Goal: Participate in discussion: Participate in discussion

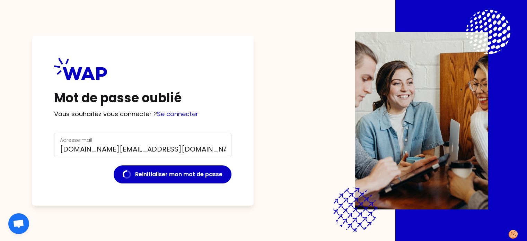
scroll to position [32, 0]
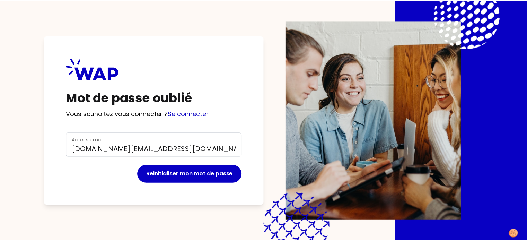
scroll to position [32, 0]
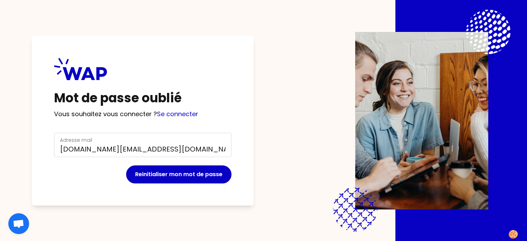
click at [89, 58] on icon at bounding box center [80, 69] width 53 height 22
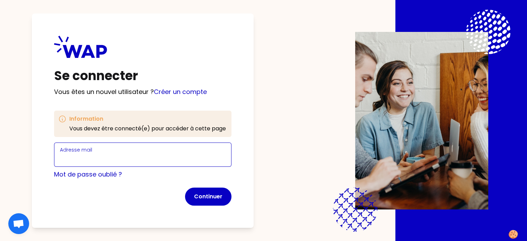
click at [136, 158] on input "Adresse mail" at bounding box center [143, 159] width 166 height 10
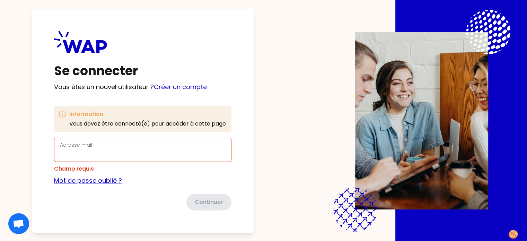
click at [88, 175] on form "Adresse mail Champ requis Mot de passe oublié ? Continuer" at bounding box center [142, 173] width 177 height 73
click at [87, 152] on input "Adresse mail" at bounding box center [143, 154] width 166 height 10
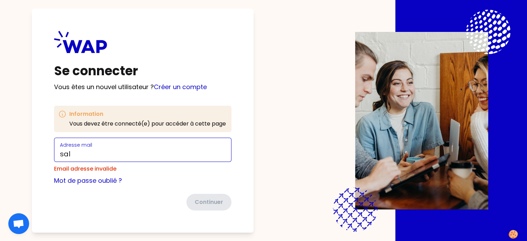
type input "[DOMAIN_NAME][EMAIL_ADDRESS][DOMAIN_NAME]"
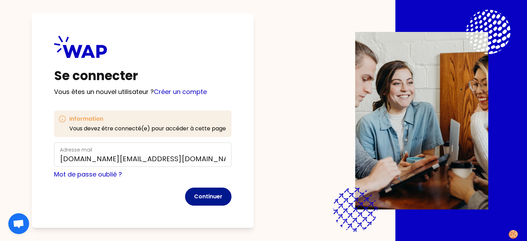
click at [223, 194] on button "Continuer" at bounding box center [208, 196] width 46 height 18
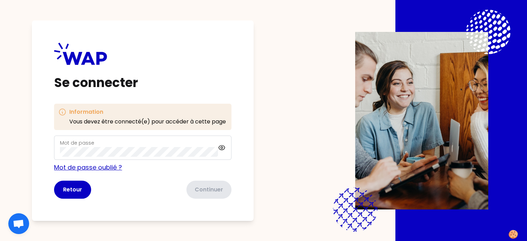
click at [121, 167] on link "Mot de passe oublié ?" at bounding box center [88, 167] width 68 height 9
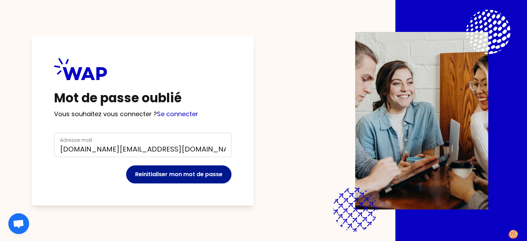
click at [177, 178] on button "Reinitialiser mon mot de passe" at bounding box center [178, 174] width 105 height 18
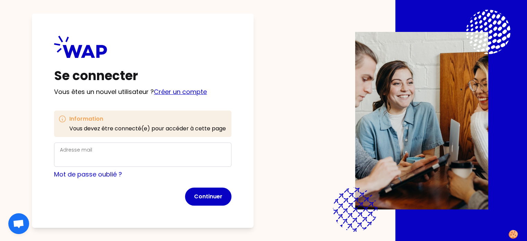
click at [195, 95] on link "Créer un compte" at bounding box center [180, 91] width 53 height 9
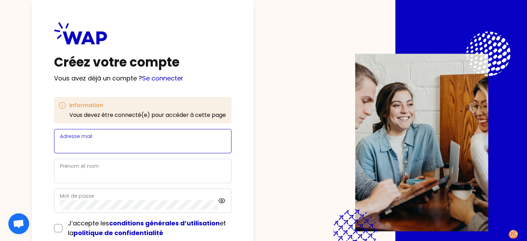
click at [180, 141] on input "Adresse mail" at bounding box center [143, 145] width 166 height 10
type input "[DOMAIN_NAME][EMAIL_ADDRESS][DOMAIN_NAME]"
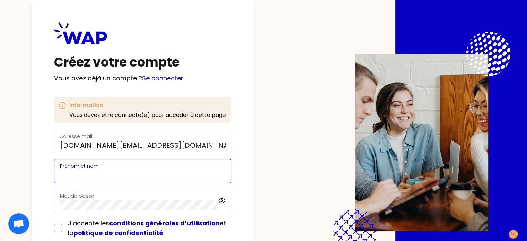
click at [139, 176] on input "Prénom et nom" at bounding box center [143, 175] width 166 height 10
type input "Salwa Ba"
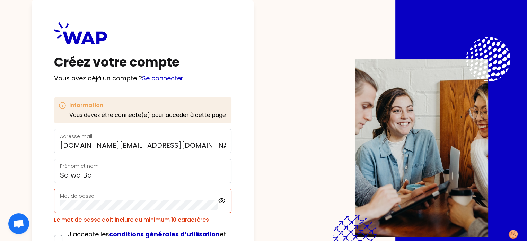
click at [229, 187] on form "Adresse mail salwa.ba@ecopia-school.com Prénom et nom Salwa Ba Mot de passe Le …" at bounding box center [142, 201] width 177 height 145
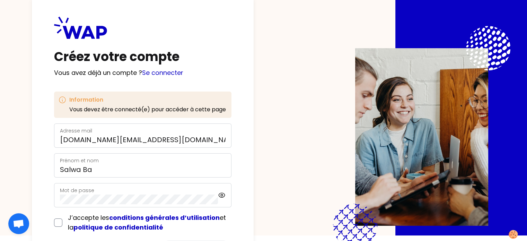
click at [76, 220] on div "J’accepte les conditions générales d’utilisation et la politique de confidentia…" at bounding box center [142, 222] width 177 height 19
click at [75, 220] on div "J’accepte les conditions générales d’utilisation et la politique de confidentia…" at bounding box center [142, 222] width 177 height 19
click at [62, 222] on input "checkbox" at bounding box center [58, 222] width 8 height 8
checkbox input "true"
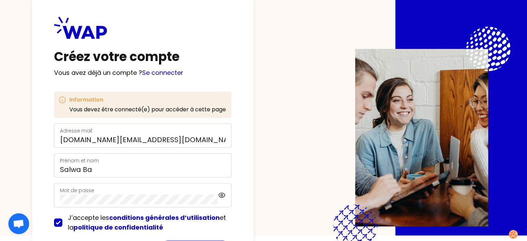
scroll to position [54, 0]
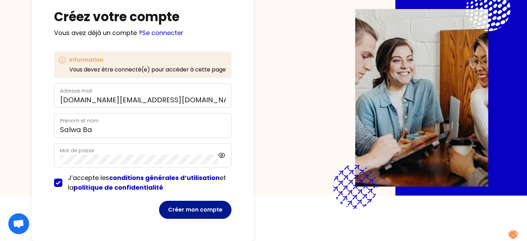
click at [195, 202] on button "Créer mon compte" at bounding box center [195, 210] width 72 height 18
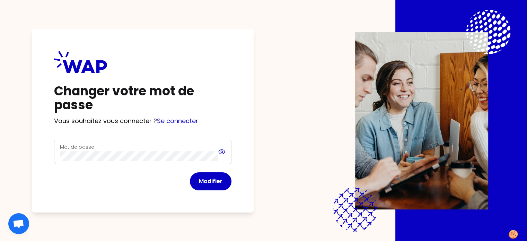
click at [226, 153] on icon at bounding box center [222, 152] width 8 height 8
click at [226, 155] on icon at bounding box center [222, 152] width 8 height 8
click at [225, 184] on button "Modifier" at bounding box center [211, 181] width 42 height 18
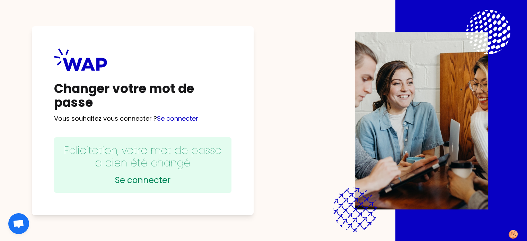
scroll to position [20, 0]
click at [151, 175] on link "Se connecter" at bounding box center [142, 180] width 163 height 11
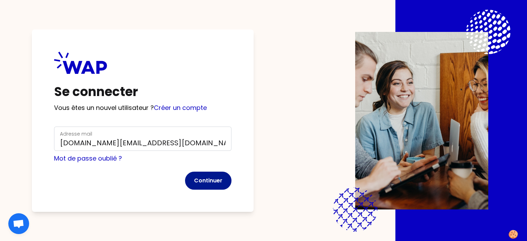
click at [231, 171] on button "Continuer" at bounding box center [208, 180] width 46 height 18
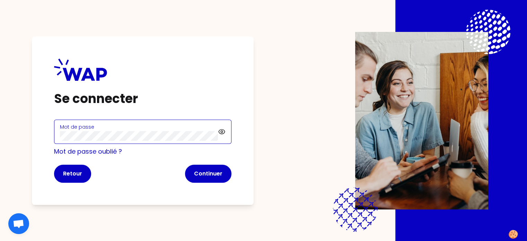
click button "Continuer" at bounding box center [208, 173] width 46 height 18
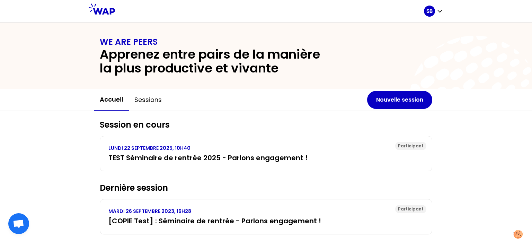
scroll to position [15, 0]
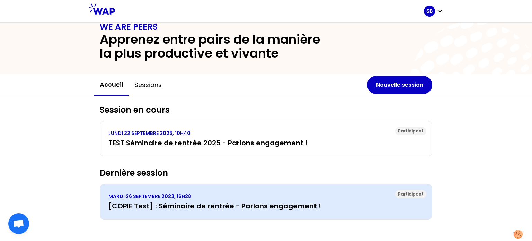
click at [248, 206] on h3 "[COPIE Test] : Séminaire de rentrée - Parlons engagement !" at bounding box center [265, 206] width 315 height 10
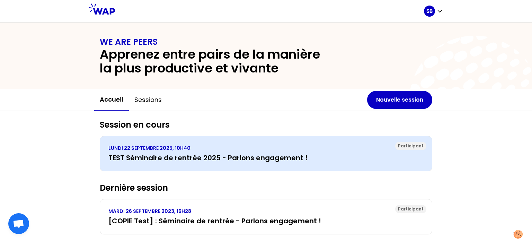
click at [143, 150] on p "LUNDI 22 SEPTEMBRE 2025, 10H40" at bounding box center [265, 147] width 315 height 7
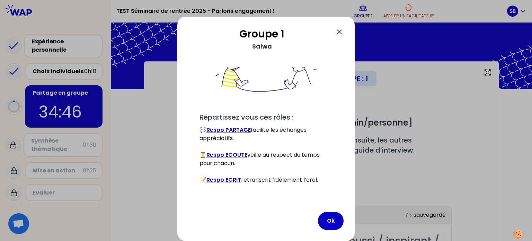
scroll to position [71, 0]
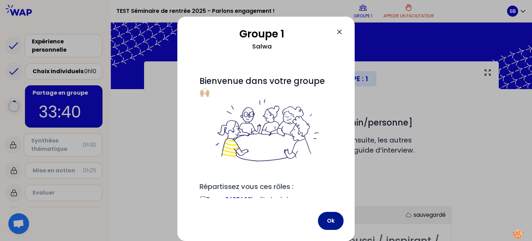
click at [327, 220] on button "Ok" at bounding box center [331, 221] width 26 height 18
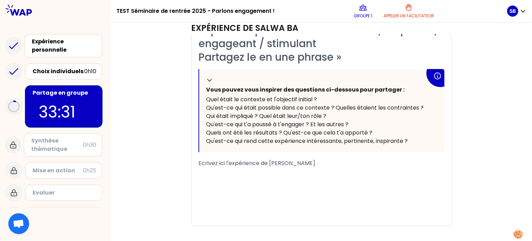
scroll to position [221, 0]
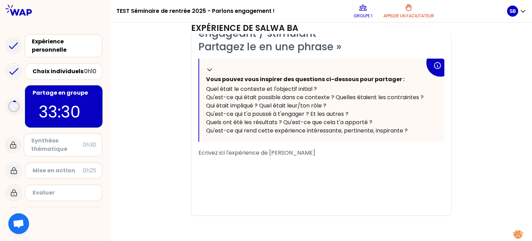
click at [258, 153] on span "Ecrivez ici l'expérience de Salwa Ba" at bounding box center [256, 153] width 117 height 8
drag, startPoint x: 305, startPoint y: 154, endPoint x: 192, endPoint y: 152, distance: 112.9
click at [192, 152] on div "« qui a été particulièrement réussi / inspirant / engageant / stimulant Partage…" at bounding box center [322, 114] width 260 height 202
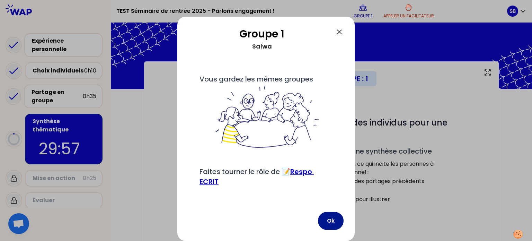
click at [330, 218] on button "Ok" at bounding box center [331, 221] width 26 height 18
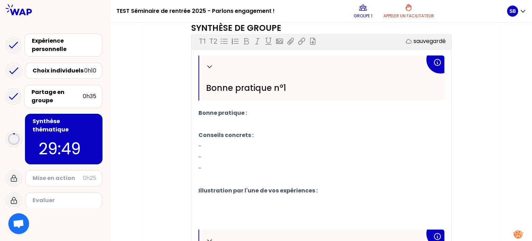
scroll to position [212, 0]
click at [319, 149] on p "-" at bounding box center [321, 145] width 246 height 11
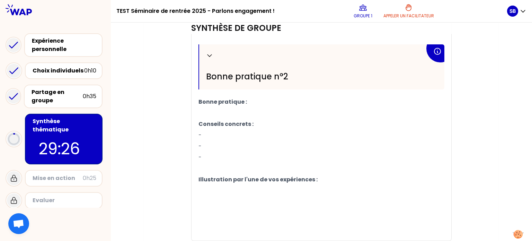
scroll to position [421, 0]
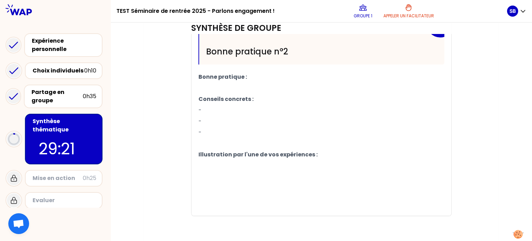
click at [326, 156] on p "Illustration par l'une de vos expériences :" at bounding box center [321, 154] width 246 height 11
click at [406, 21] on button "Appeler un facilitateur" at bounding box center [409, 11] width 56 height 21
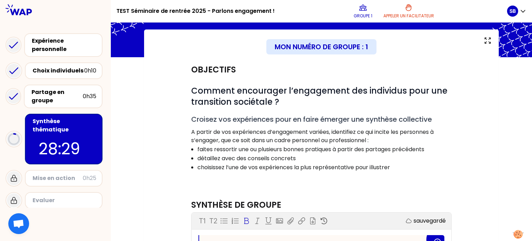
scroll to position [37, 0]
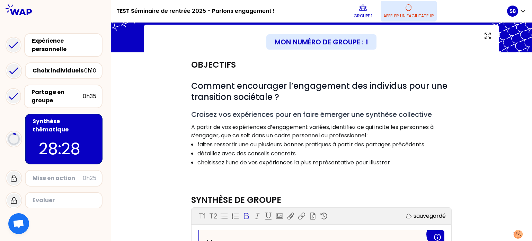
click at [412, 18] on p "Appeler un facilitateur" at bounding box center [408, 16] width 51 height 6
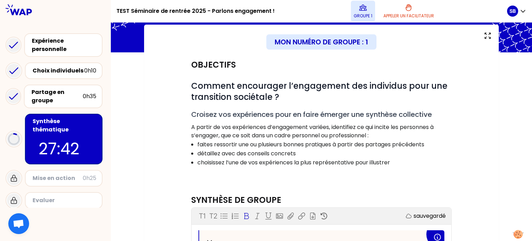
click at [366, 17] on p "Groupe 1" at bounding box center [363, 16] width 19 height 6
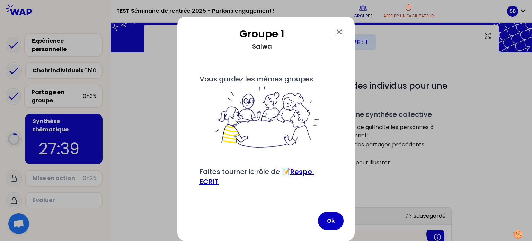
click at [339, 35] on icon at bounding box center [339, 32] width 8 height 8
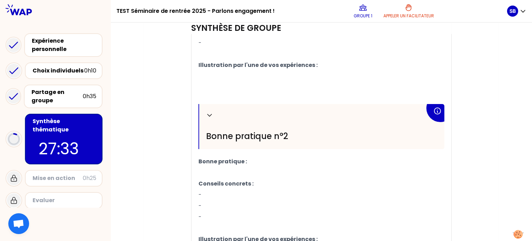
scroll to position [337, 0]
click at [74, 99] on div "Partage en groupe" at bounding box center [57, 96] width 51 height 17
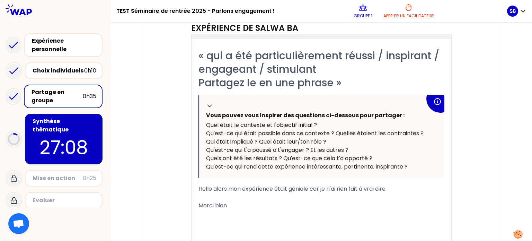
scroll to position [186, 0]
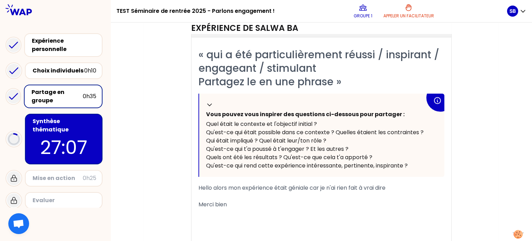
click at [338, 200] on div "Merci bien" at bounding box center [321, 204] width 246 height 8
click at [87, 134] on p "26:49" at bounding box center [63, 147] width 65 height 27
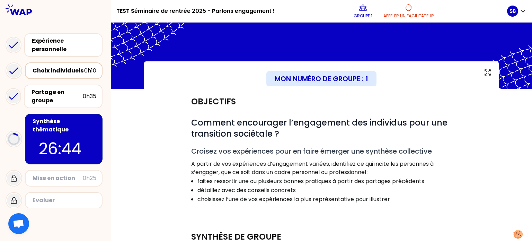
click at [69, 74] on div "Choix individuels" at bounding box center [59, 70] width 52 height 8
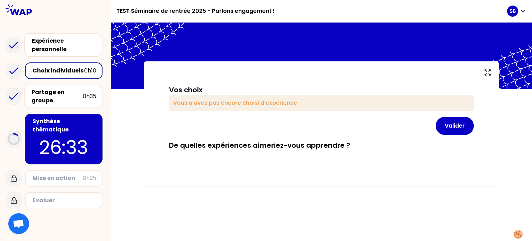
click at [94, 141] on p "26:33" at bounding box center [63, 147] width 65 height 27
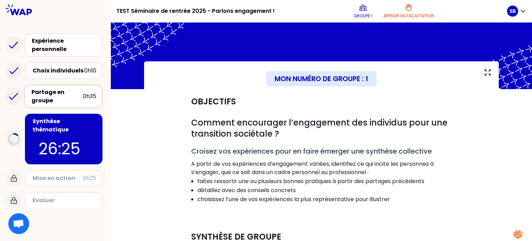
click at [66, 99] on div "Partage en groupe" at bounding box center [57, 96] width 51 height 17
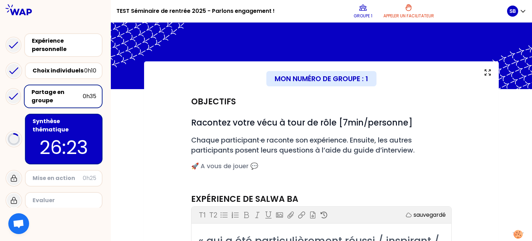
click at [69, 135] on p "26:23" at bounding box center [63, 147] width 65 height 27
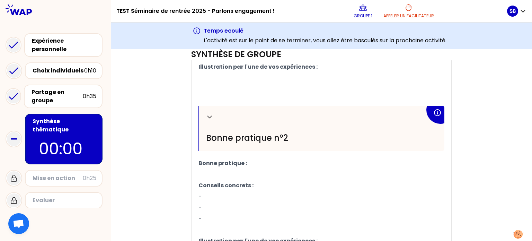
scroll to position [447, 0]
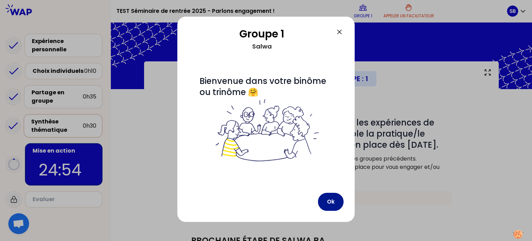
click at [331, 205] on button "Ok" at bounding box center [331, 202] width 26 height 18
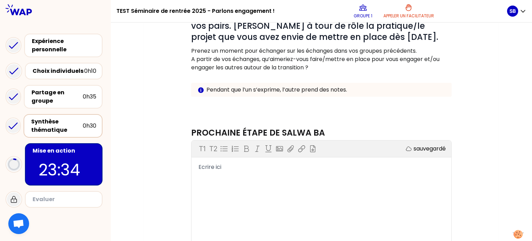
scroll to position [109, 0]
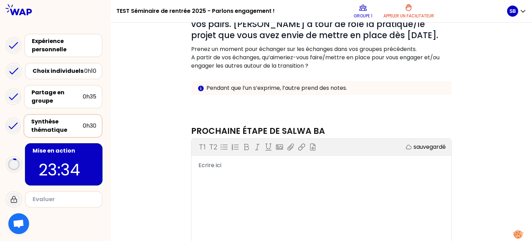
click at [308, 166] on div "Ecrire ici" at bounding box center [321, 165] width 246 height 8
click at [298, 172] on div "V de la victoire" at bounding box center [321, 173] width 246 height 8
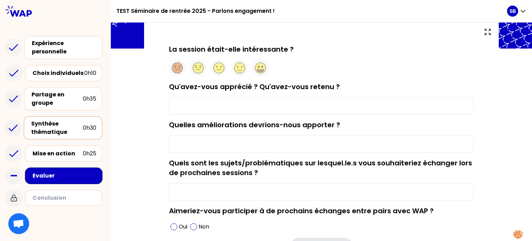
scroll to position [38, 0]
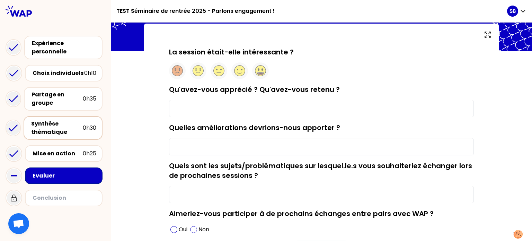
click at [274, 105] on input "Qu'avez-vous apprécié ? Qu'avez-vous retenu ?" at bounding box center [321, 108] width 305 height 17
click at [261, 69] on ellipse at bounding box center [261, 69] width 1 height 2
click at [235, 109] on input "Qu'avez-vous apprécié ? Qu'avez-vous retenu ?" at bounding box center [321, 108] width 305 height 17
type input "tout"
click at [230, 149] on input "Quelles améliorations devrions-nous apporter ?" at bounding box center [321, 146] width 305 height 17
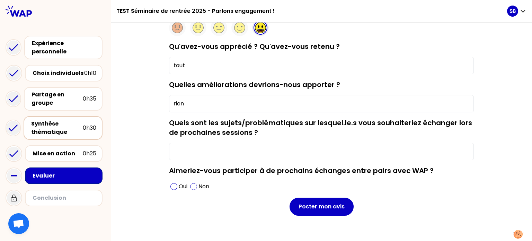
scroll to position [90, 0]
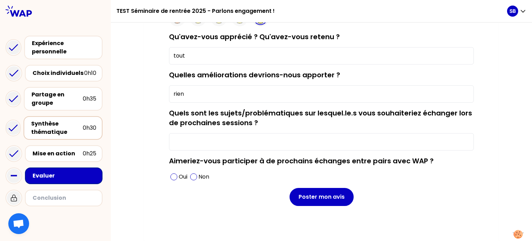
type input "rien"
click at [217, 141] on input "Quels sont les sujets/problématiques sur lesquel.le.s vous souhaiteriez échange…" at bounding box center [321, 141] width 305 height 17
type input "tout"
click at [176, 177] on span at bounding box center [173, 176] width 7 height 7
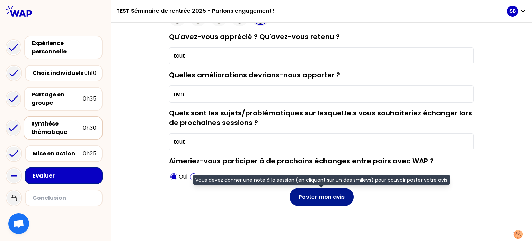
click at [313, 196] on button "Poster mon avis" at bounding box center [322, 197] width 64 height 18
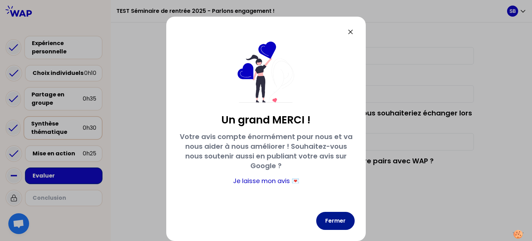
click at [343, 224] on button "Fermer" at bounding box center [335, 221] width 38 height 18
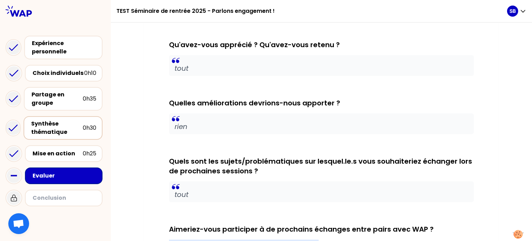
scroll to position [127, 0]
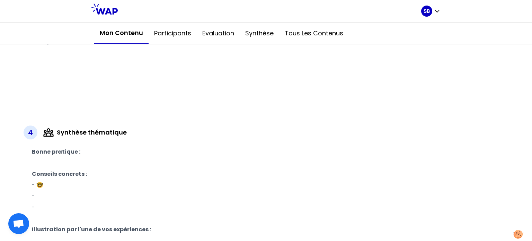
scroll to position [337, 0]
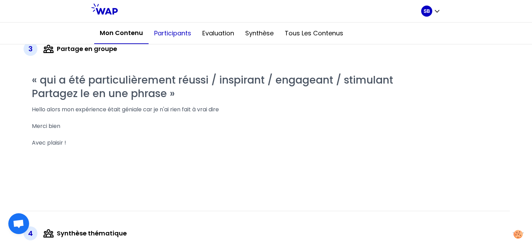
click at [184, 33] on button "Participants" at bounding box center [173, 33] width 48 height 21
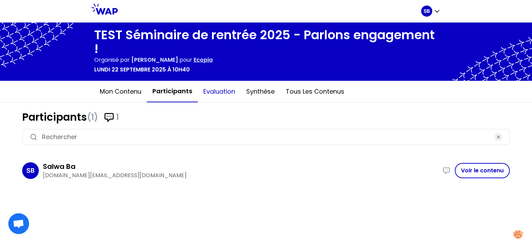
click at [222, 92] on button "Evaluation" at bounding box center [219, 91] width 43 height 21
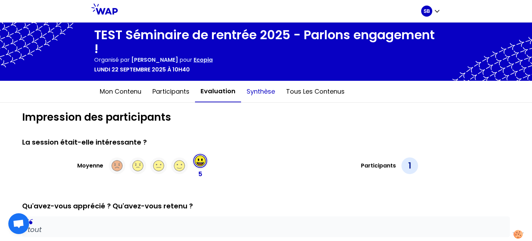
click at [264, 95] on button "Synthèse" at bounding box center [260, 91] width 39 height 21
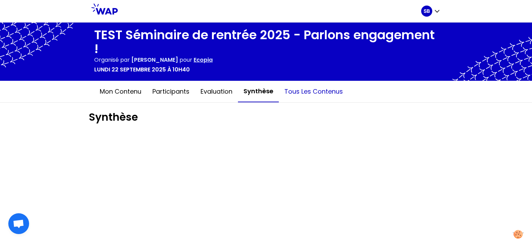
click at [310, 95] on button "Tous les contenus" at bounding box center [314, 91] width 70 height 21
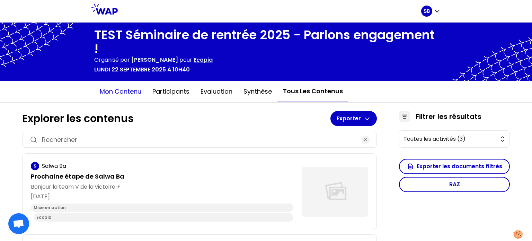
click at [126, 89] on button "Mon contenu" at bounding box center [120, 91] width 53 height 21
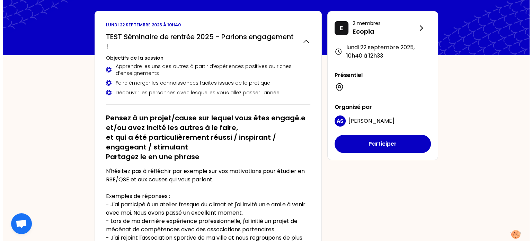
scroll to position [34, 0]
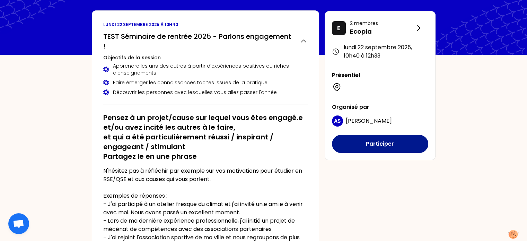
drag, startPoint x: 377, startPoint y: 144, endPoint x: 365, endPoint y: 144, distance: 11.8
click at [365, 144] on button "Participer" at bounding box center [380, 144] width 96 height 18
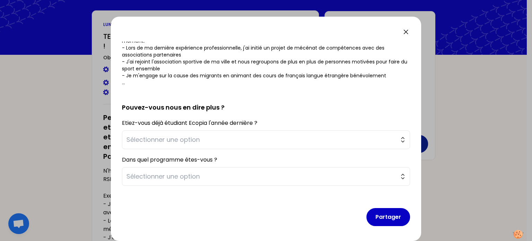
scroll to position [114, 0]
click at [253, 135] on span "Sélectionner une option" at bounding box center [260, 139] width 269 height 10
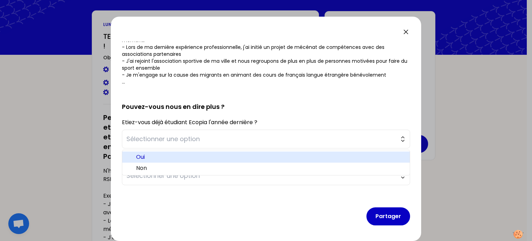
click at [229, 160] on span "Oui" at bounding box center [270, 157] width 268 height 8
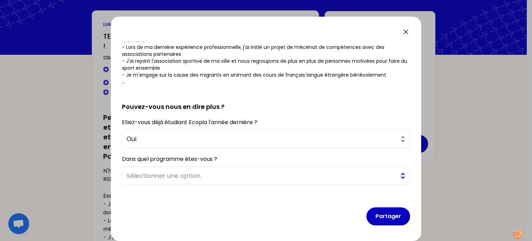
click at [211, 178] on span "Sélectionner une option" at bounding box center [260, 176] width 269 height 10
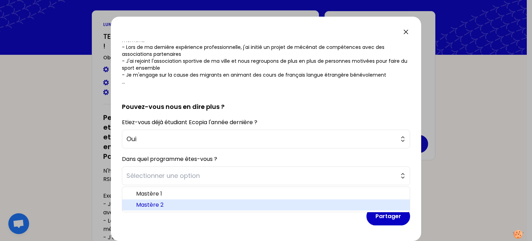
drag, startPoint x: 185, startPoint y: 196, endPoint x: 182, endPoint y: 203, distance: 8.1
click at [182, 203] on ul "Mastère 1 Mastère 2" at bounding box center [266, 199] width 288 height 26
click at [182, 203] on span "Mastère 2" at bounding box center [270, 205] width 268 height 8
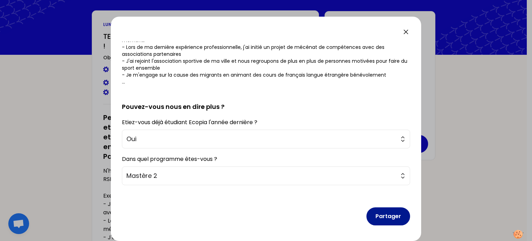
click at [376, 214] on button "Partager" at bounding box center [388, 216] width 44 height 18
click at [376, 217] on button "Partager" at bounding box center [388, 216] width 44 height 18
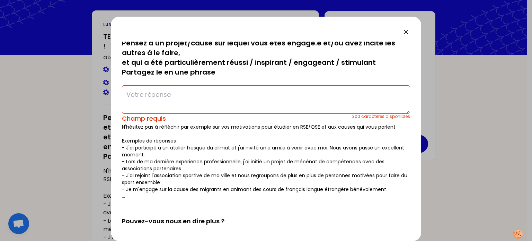
scroll to position [4, 0]
click at [286, 97] on textarea at bounding box center [266, 99] width 288 height 28
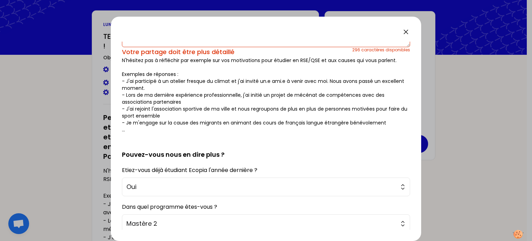
scroll to position [118, 0]
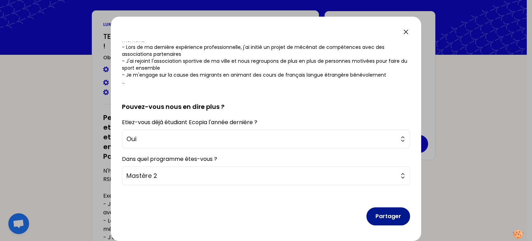
click at [384, 216] on button "Partager" at bounding box center [388, 216] width 44 height 18
click at [381, 213] on button "Partager" at bounding box center [388, 216] width 44 height 18
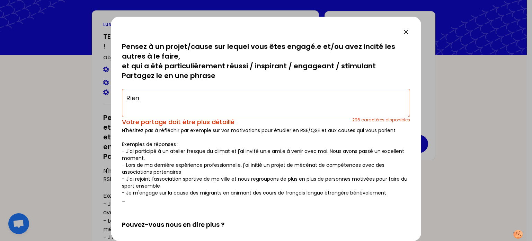
click at [268, 103] on textarea "Rien" at bounding box center [266, 103] width 288 height 28
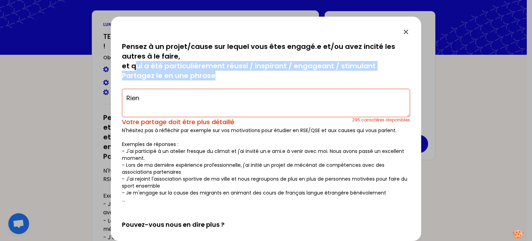
drag, startPoint x: 229, startPoint y: 78, endPoint x: 133, endPoint y: 66, distance: 97.0
click at [133, 66] on p "Pensez à un projet/cause sur lequel vous êtes engagé.e et/ou avez incité les au…" at bounding box center [266, 61] width 288 height 39
copy p "qui a été particulièrement réussi / inspirant / engageant / stimulant Partagez …"
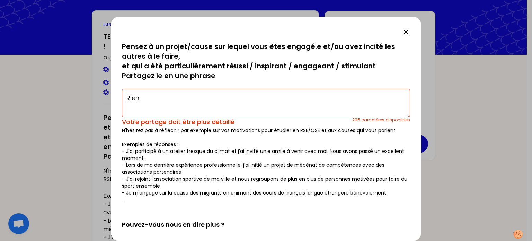
click at [147, 104] on textarea "Rien" at bounding box center [266, 103] width 288 height 28
paste textarea "qui a été particulièrement réussi / inspirant / engageant / stimulant Partagez …"
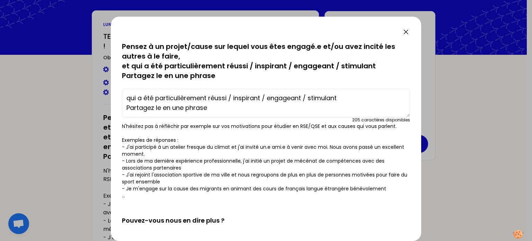
scroll to position [114, 0]
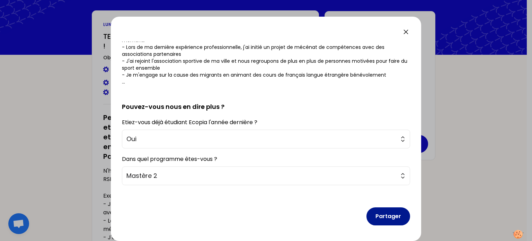
type textarea "qui a été particulièrement réussi / inspirant / engageant / stimulant Partagez …"
click at [373, 220] on button "Partager" at bounding box center [388, 216] width 44 height 18
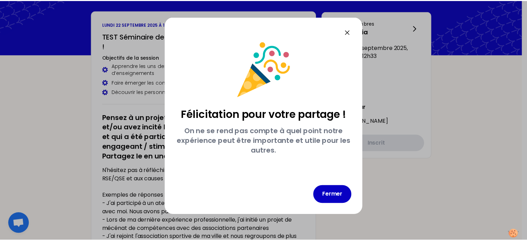
scroll to position [0, 0]
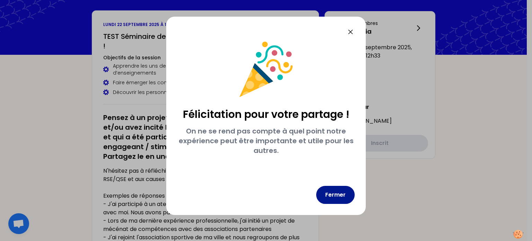
click at [335, 194] on button "Fermer" at bounding box center [335, 195] width 38 height 18
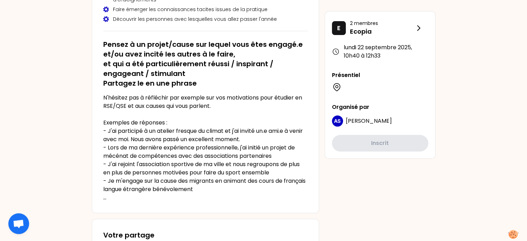
scroll to position [78, 0]
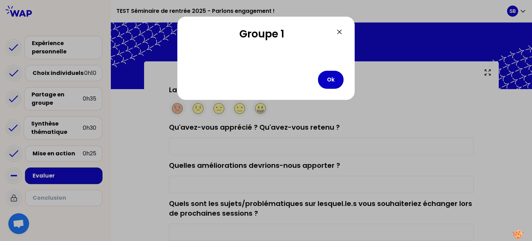
type input "tout"
type input "rien"
type input "tout"
